Goal: Transaction & Acquisition: Purchase product/service

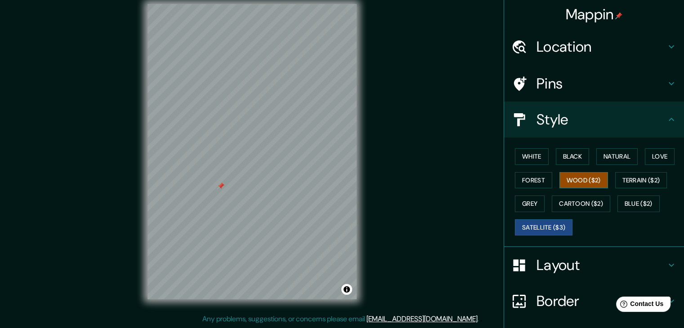
click at [572, 182] on button "Wood ($2)" at bounding box center [584, 180] width 49 height 17
click at [535, 150] on button "White" at bounding box center [532, 156] width 34 height 17
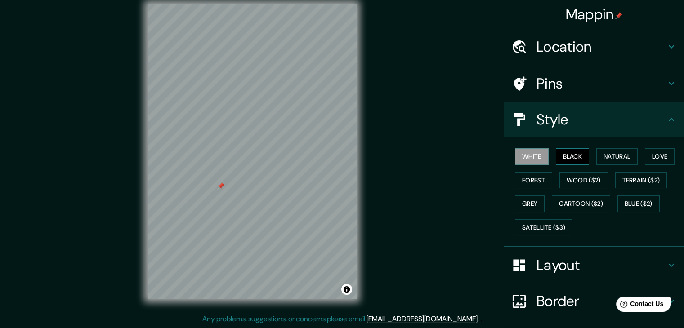
click at [561, 150] on button "Black" at bounding box center [573, 156] width 34 height 17
click at [601, 159] on button "Natural" at bounding box center [616, 156] width 41 height 17
click at [537, 299] on h4 "Border" at bounding box center [602, 301] width 130 height 18
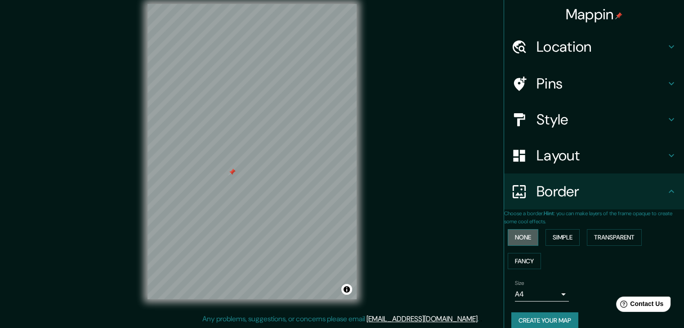
click at [522, 241] on button "None" at bounding box center [523, 237] width 31 height 17
click at [554, 236] on button "Simple" at bounding box center [563, 237] width 34 height 17
click at [596, 235] on button "Transparent" at bounding box center [614, 237] width 55 height 17
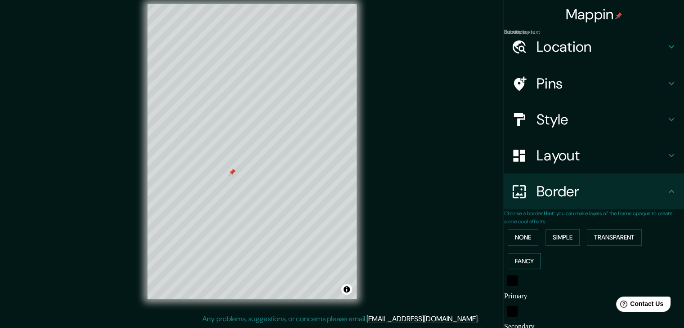
click at [523, 254] on button "Fancy" at bounding box center [524, 261] width 33 height 17
click at [524, 239] on button "None" at bounding box center [523, 237] width 31 height 17
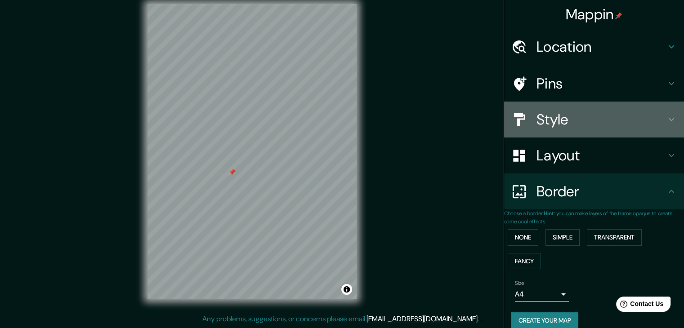
click at [558, 117] on h4 "Style" at bounding box center [602, 120] width 130 height 18
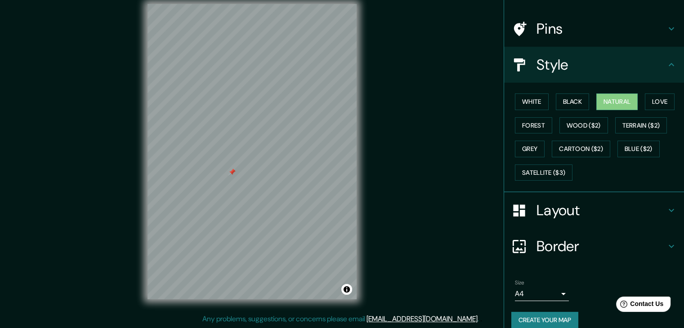
scroll to position [65, 0]
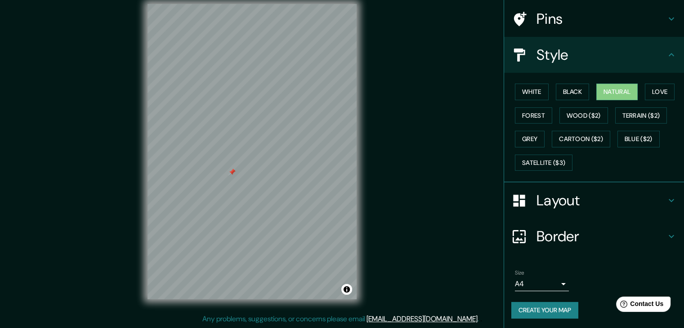
click at [539, 229] on h4 "Border" at bounding box center [602, 237] width 130 height 18
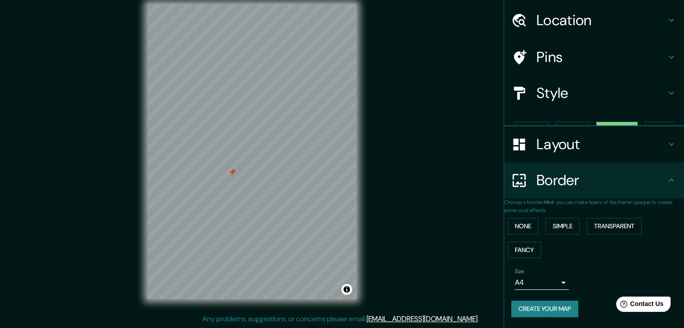
scroll to position [19, 0]
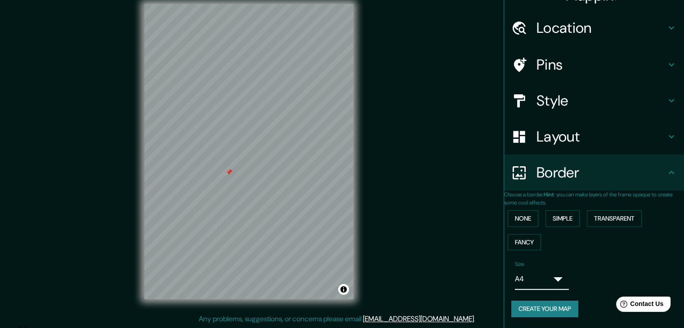
click at [539, 283] on body "Mappin Location [GEOGRAPHIC_DATA], [GEOGRAPHIC_DATA], [GEOGRAPHIC_DATA] [GEOGRA…" at bounding box center [342, 154] width 684 height 328
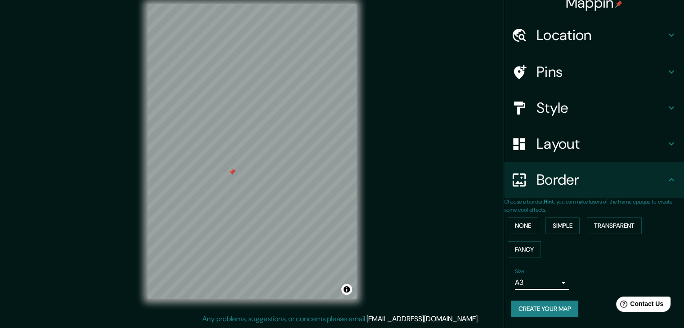
click at [538, 285] on body "Mappin Location [GEOGRAPHIC_DATA], [GEOGRAPHIC_DATA], [GEOGRAPHIC_DATA] [GEOGRA…" at bounding box center [342, 154] width 684 height 328
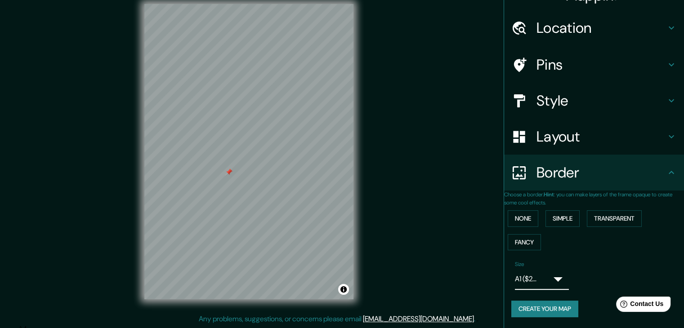
click at [534, 278] on body "Mappin Location [GEOGRAPHIC_DATA], [GEOGRAPHIC_DATA], [GEOGRAPHIC_DATA] [GEOGRA…" at bounding box center [342, 154] width 684 height 328
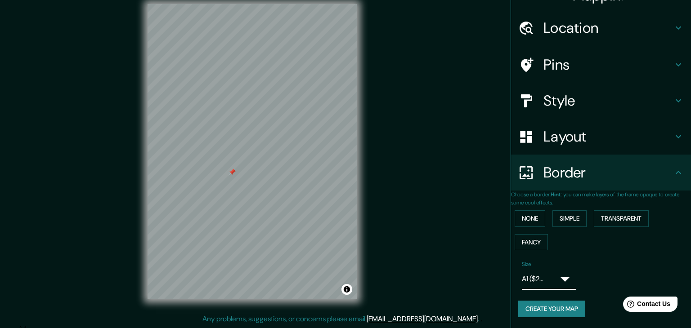
click at [561, 325] on div at bounding box center [342, 325] width 684 height 0
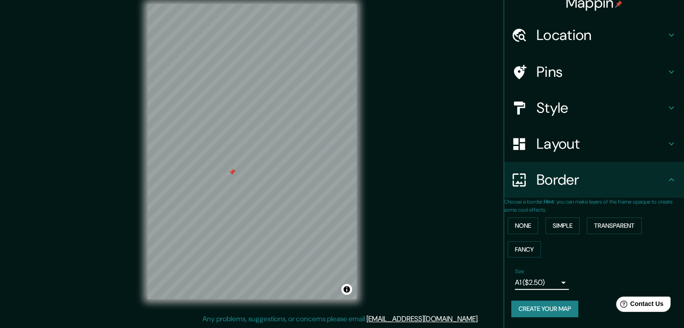
click at [561, 135] on h4 "Layout" at bounding box center [602, 144] width 130 height 18
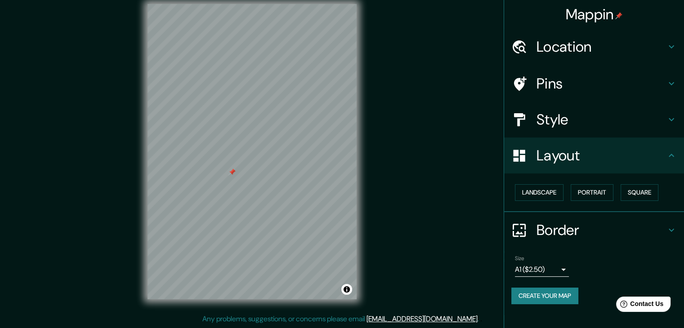
scroll to position [0, 0]
click at [558, 189] on button "Landscape" at bounding box center [539, 192] width 49 height 17
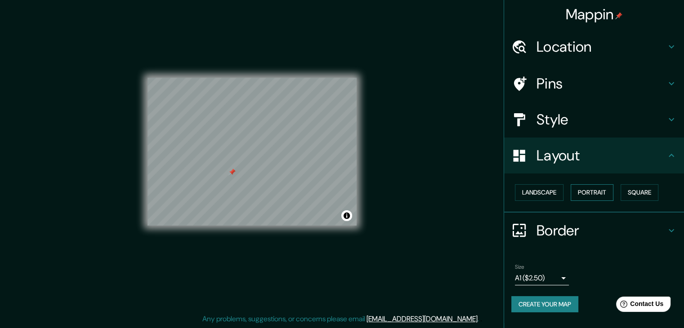
click at [584, 191] on button "Portrait" at bounding box center [592, 192] width 43 height 17
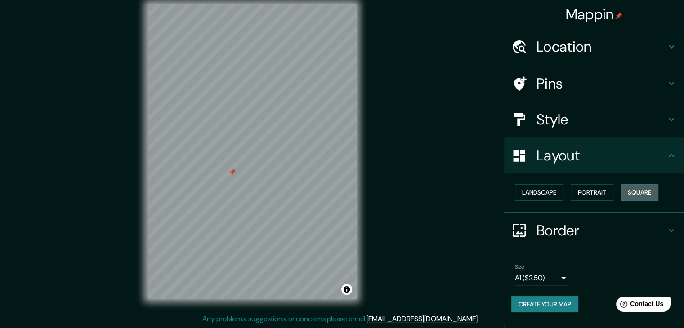
click at [633, 191] on button "Square" at bounding box center [640, 192] width 38 height 17
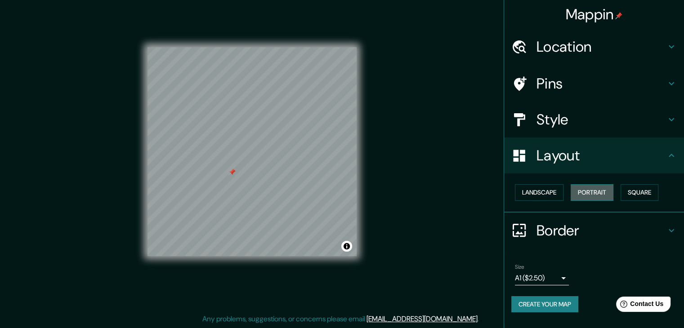
click at [601, 197] on button "Portrait" at bounding box center [592, 192] width 43 height 17
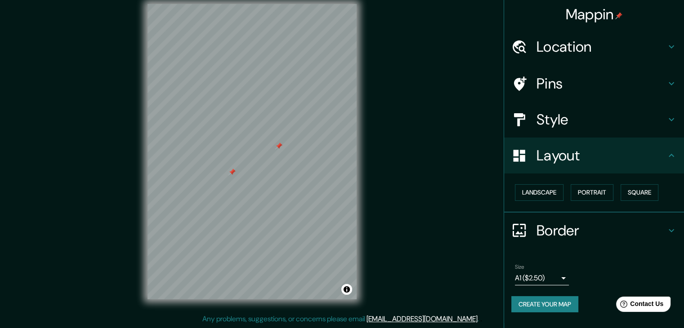
click at [648, 83] on h4 "Pins" at bounding box center [602, 84] width 130 height 18
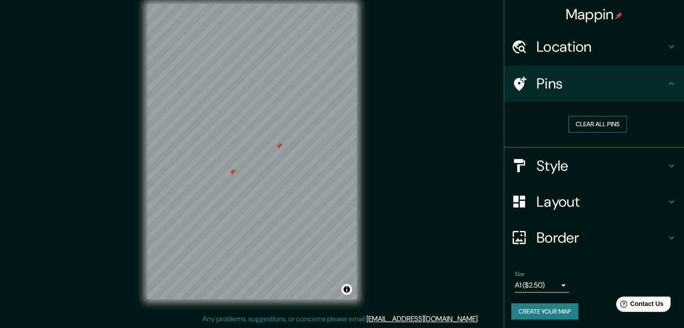
click at [578, 124] on button "Clear all pins" at bounding box center [598, 124] width 58 height 17
click at [64, 64] on div "Mappin Location [GEOGRAPHIC_DATA], [GEOGRAPHIC_DATA], [GEOGRAPHIC_DATA] [GEOGRA…" at bounding box center [342, 159] width 684 height 339
